Goal: Find specific page/section: Find specific page/section

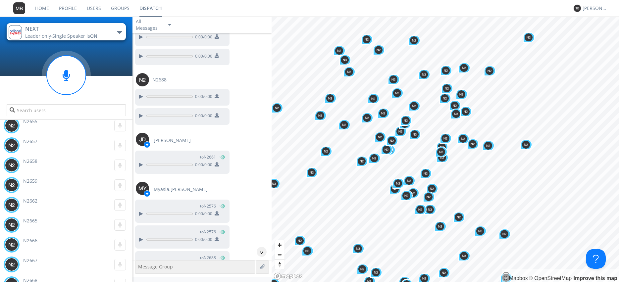
scroll to position [52903, 0]
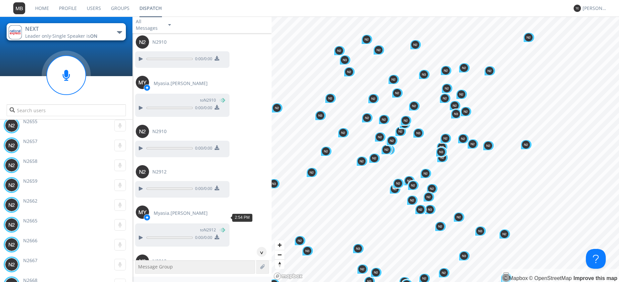
scroll to position [53016, 0]
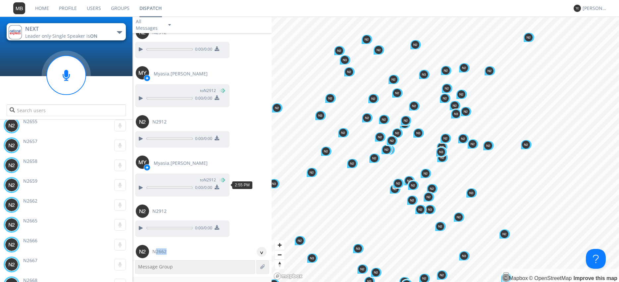
scroll to position [53129, 0]
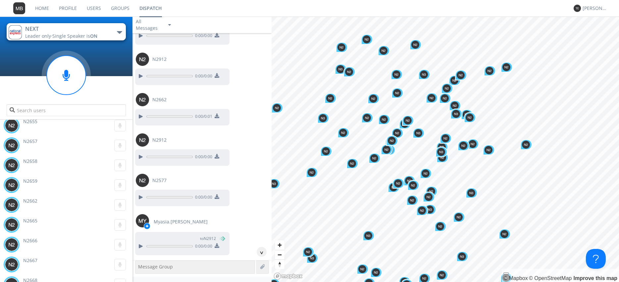
scroll to position [53280, 0]
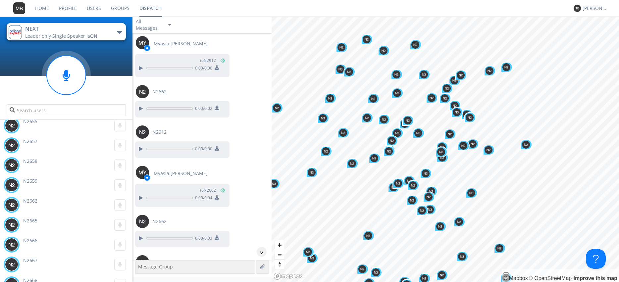
scroll to position [53469, 0]
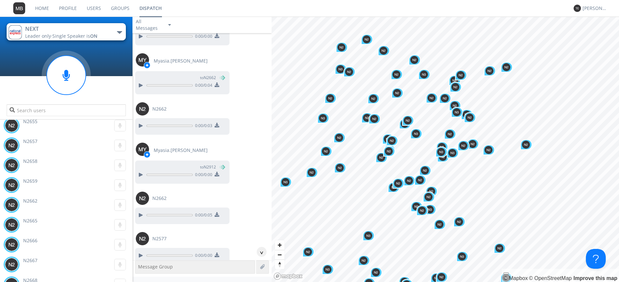
scroll to position [53582, 0]
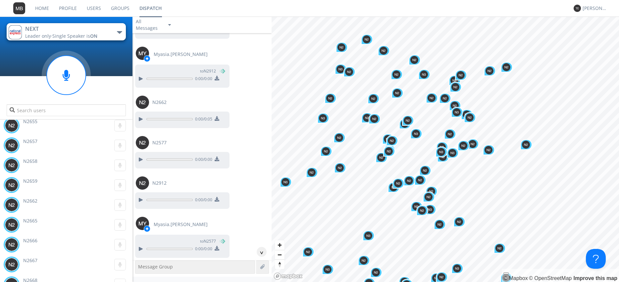
scroll to position [53657, 0]
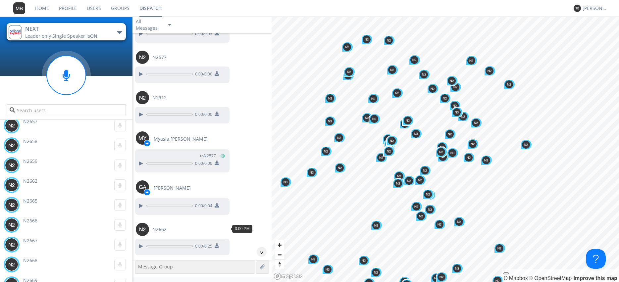
scroll to position [53808, 0]
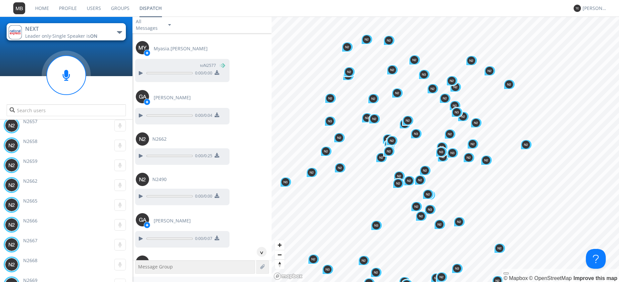
scroll to position [53846, 0]
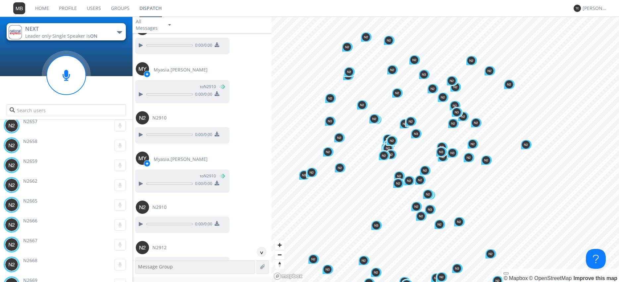
scroll to position [53794, 0]
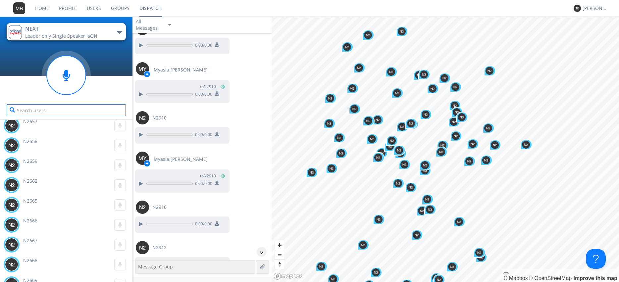
click at [28, 110] on input "text" at bounding box center [66, 110] width 119 height 12
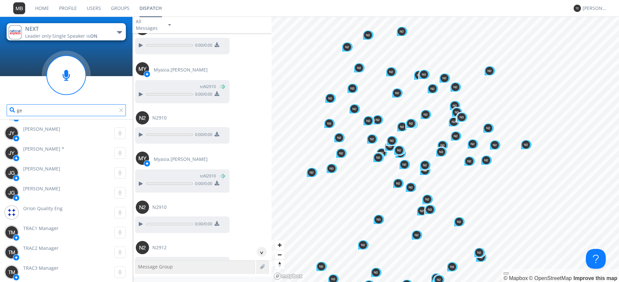
scroll to position [0, 0]
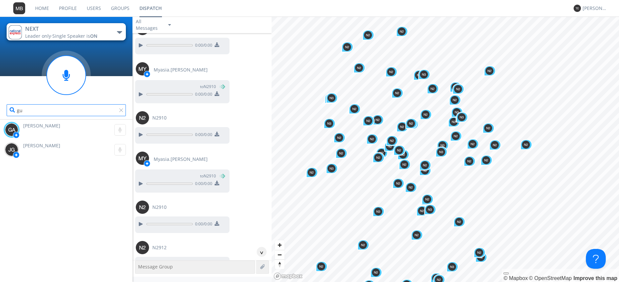
type input "gu"
